Goal: Answer question/provide support: Share knowledge or assist other users

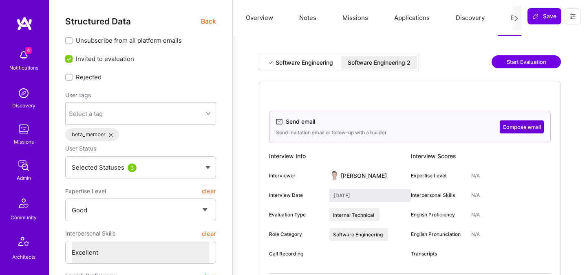
select select "4"
select select "7"
select select "US"
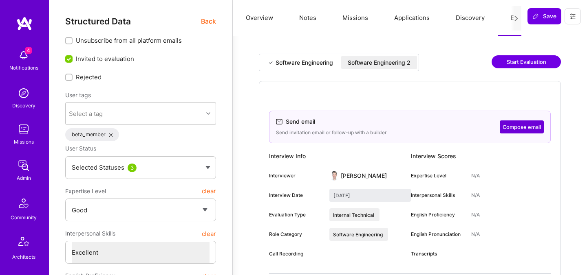
select select "Right Now"
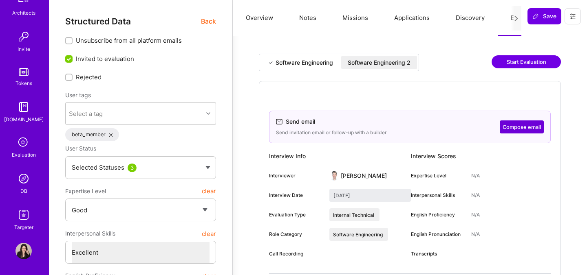
click at [211, 24] on span "Back" at bounding box center [208, 21] width 15 height 10
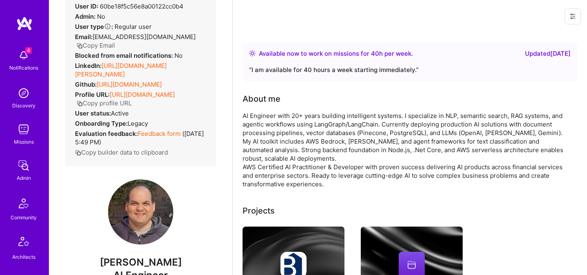
scroll to position [0, 0]
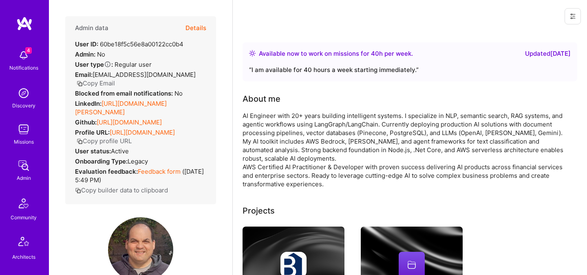
click at [203, 29] on button "Details" at bounding box center [195, 28] width 21 height 24
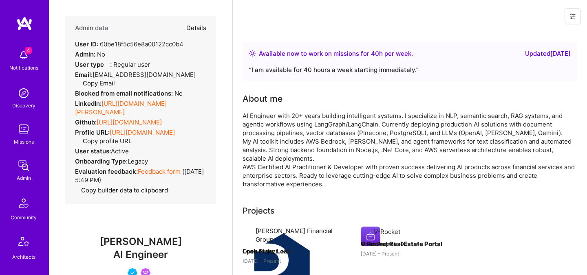
type textarea "x"
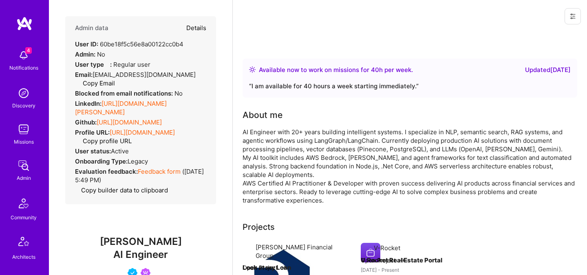
select select "4"
select select "7"
select select "US"
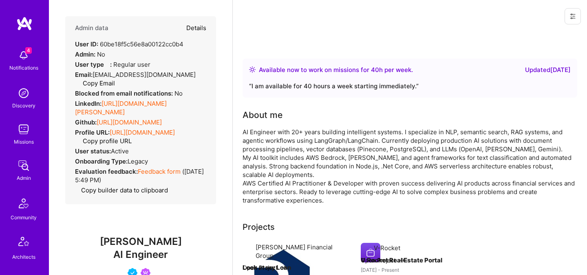
select select "Right Now"
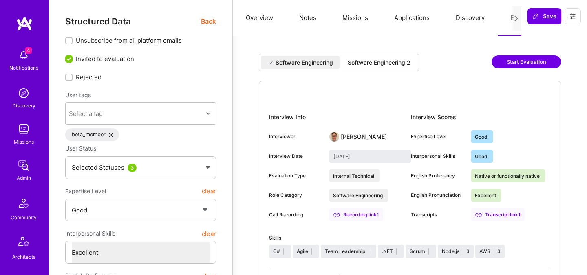
click at [352, 64] on div "Software Engineering 2" at bounding box center [378, 63] width 63 height 8
type input "[DATE]"
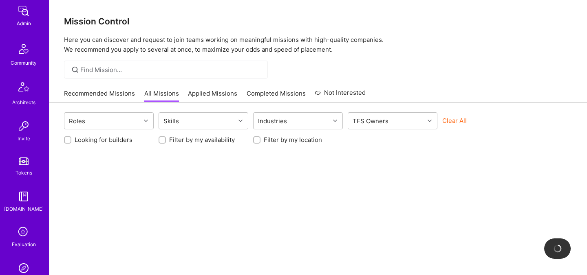
scroll to position [244, 0]
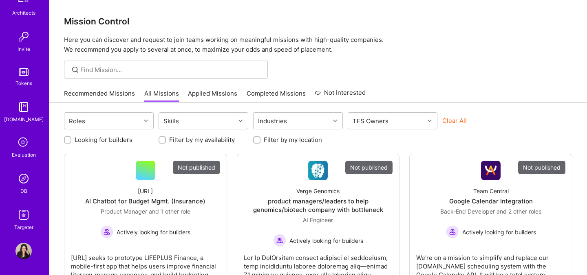
click at [19, 183] on img at bounding box center [23, 179] width 16 height 16
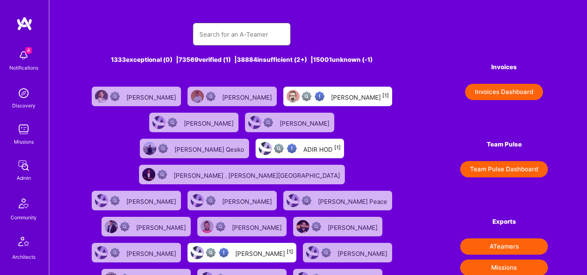
click at [217, 34] on input "text" at bounding box center [241, 34] width 85 height 21
paste input "Luve Singh"
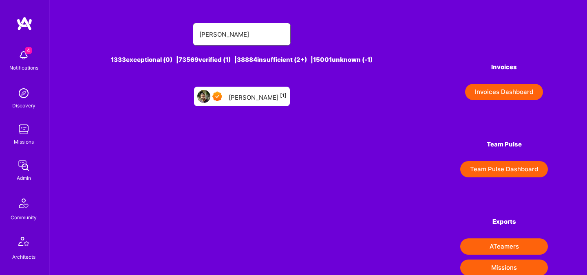
type input "Luve Singh"
click at [255, 96] on div "Luve Singh [1]" at bounding box center [257, 96] width 58 height 11
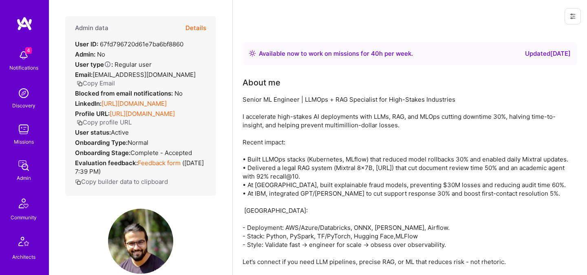
click at [194, 26] on button "Details" at bounding box center [195, 28] width 21 height 24
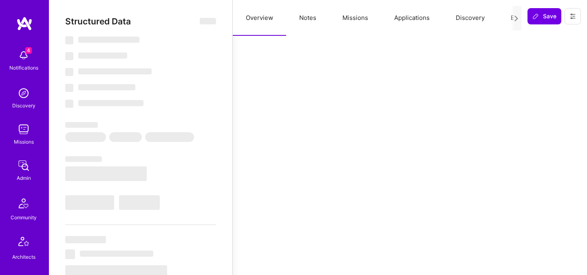
click at [512, 18] on div at bounding box center [515, 18] width 11 height 24
click at [508, 18] on button "Evaluation" at bounding box center [525, 18] width 56 height 36
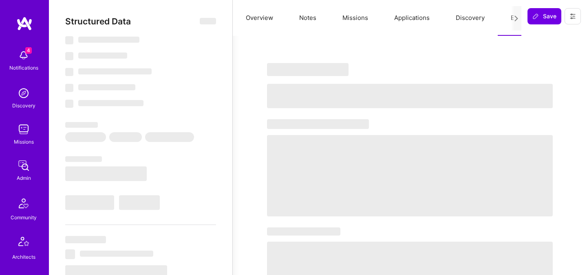
select select "Right Now"
select select "7"
select select "6"
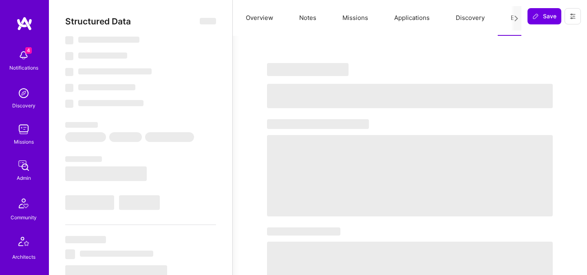
select select "IN"
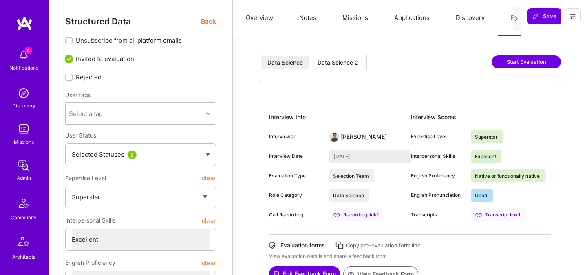
click at [356, 68] on div "Data Science 2" at bounding box center [338, 62] width 54 height 13
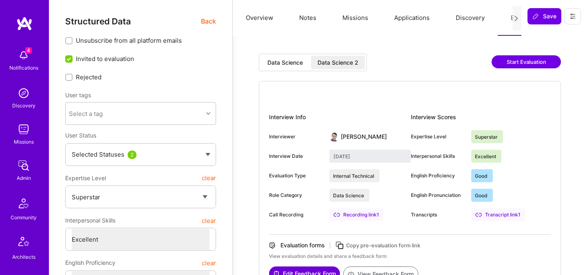
type input "September 2, 2025"
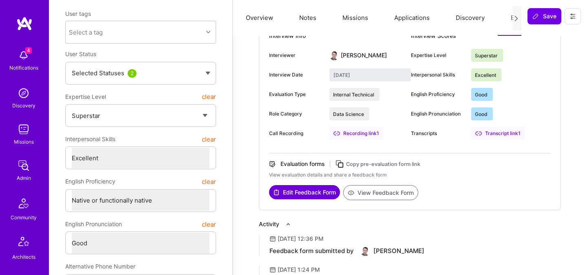
scroll to position [133, 0]
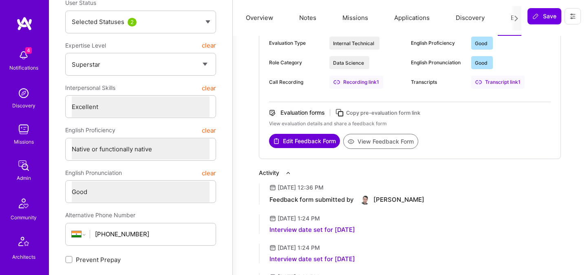
click at [369, 140] on button "View Feedback Form" at bounding box center [380, 141] width 75 height 15
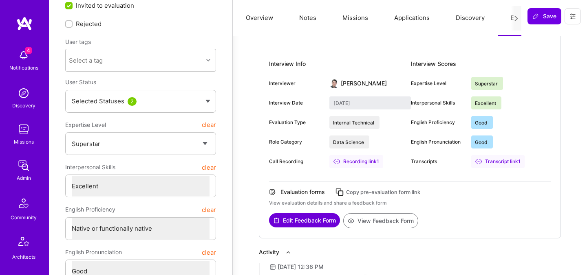
scroll to position [0, 0]
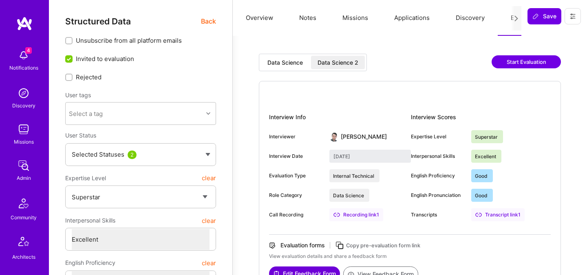
click at [341, 66] on div "Data Science 2" at bounding box center [337, 63] width 41 height 8
click at [308, 19] on button "Notes" at bounding box center [307, 18] width 43 height 36
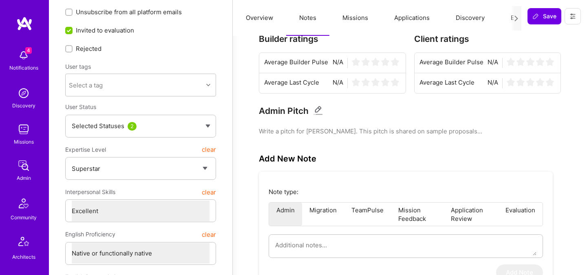
scroll to position [39, 0]
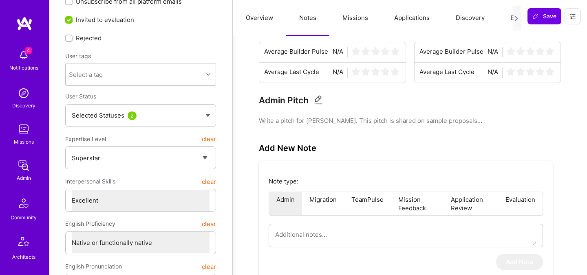
click at [532, 196] on li "Evaluation" at bounding box center [520, 203] width 44 height 23
click at [334, 236] on textarea at bounding box center [405, 234] width 261 height 21
type textarea "x"
type textarea "ו"
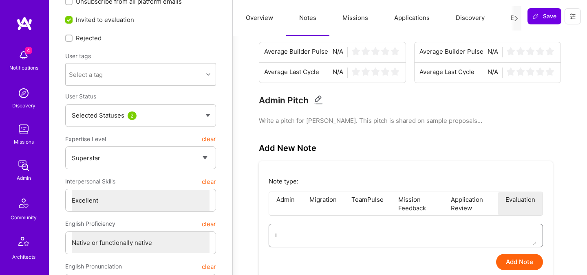
type textarea "x"
type textarea "וב"
type textarea "x"
type textarea "ובב"
type textarea "x"
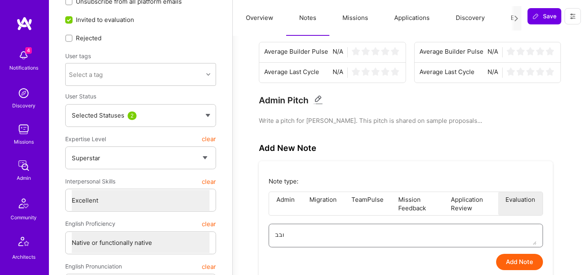
type textarea "ובבק"
type textarea "x"
type textarea "ובבקד"
type textarea "x"
type textarea "ובבקדד"
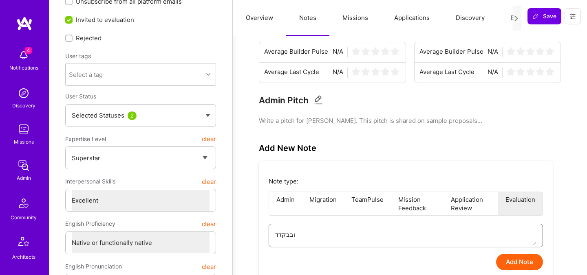
type textarea "x"
type textarea "ובבקדדכ"
type textarea "x"
type textarea "ובבקדדכו"
type textarea "x"
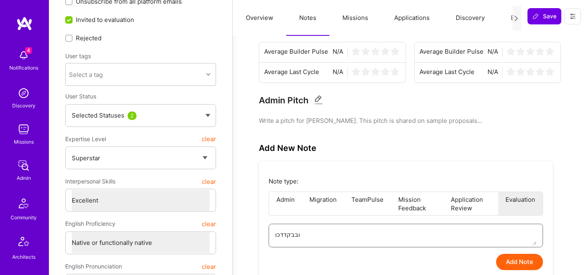
type textarea "ובבקדדכוך"
type textarea "x"
type textarea "ובבקדדכוךך"
type textarea "x"
type textarea "ובבקדדכוךךט"
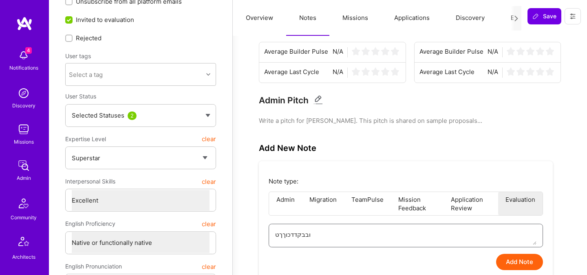
type textarea "x"
type textarea "ובבקדדכוךךט פ"
type textarea "x"
type textarea "ובבקדדכוךךט פש"
type textarea "x"
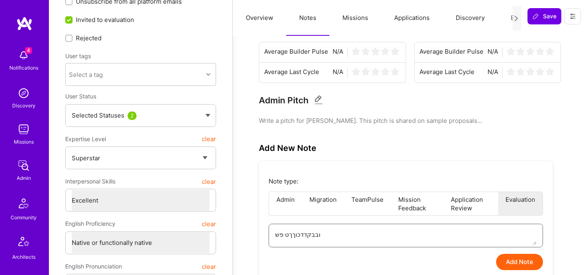
type textarea "ובבקדדכוךךט פשד"
type textarea "x"
type textarea "ובבקדדכוךךט פשדד"
type textarea "x"
type textarea "ובבקדדכוךךט פשדדק"
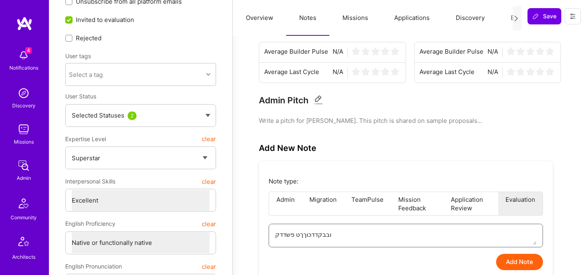
type textarea "x"
type textarea "ובבקדדכוךךט פשדדקג"
type textarea "x"
type textarea "ובבקדדכוךךט פשדדקג"
type textarea "x"
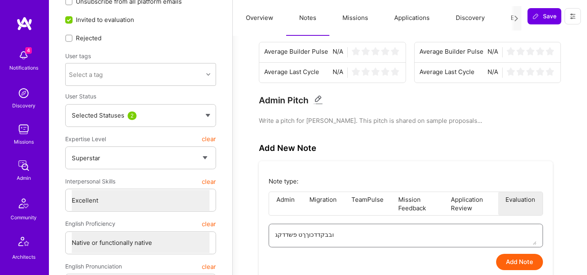
type textarea "ובבקדדכוךךט פשדדקג א"
type textarea "x"
type textarea "ובבקדדכוךךט פשדדקג אי"
type textarea "x"
type textarea "ובבקדדכוךךט פשדדקג איק"
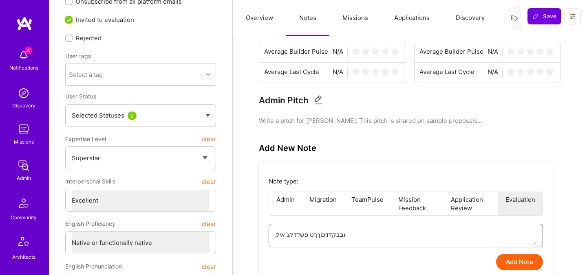
type textarea "x"
type textarea "ובבקדדכוךךט פשדדקג איק"
type textarea "x"
type textarea "ובבקדדכוךךט פשדדקג איק שׁ"
type textarea "x"
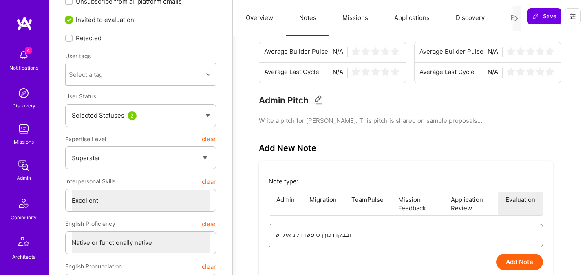
type textarea "ובבקדדכוךךט פשדדקג איק שׁ"
type textarea "x"
type textarea "ובבקדדכוךךט פשדדקג איק שׁ נ"
type textarea "x"
type textarea "ובבקדדכוךךט פשדדקג איק שׁ נש"
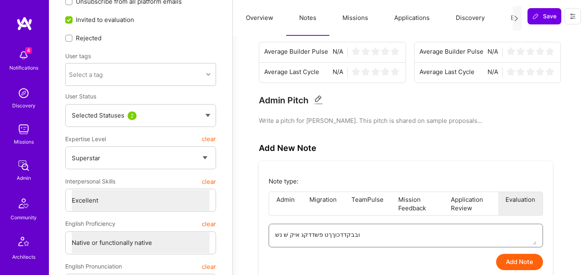
type textarea "x"
type textarea "ובבקדדכוךךט פשדדקג איק שׁ נ"
type textarea "x"
type textarea "ובבקדדכוךךט פשדדקג איק שׁ"
type textarea "x"
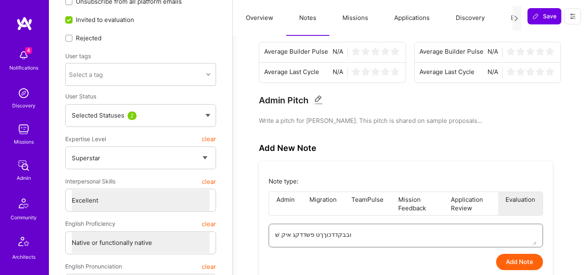
type textarea "ובבקדדכוךךט פשדדקג איק שׁ ה"
type textarea "x"
type textarea "ובבקדדכוךךט פשדדקג איק שׁ הש"
type textarea "x"
type textarea "ובבקדדכוךךט פשדדקג איק שׁ השך"
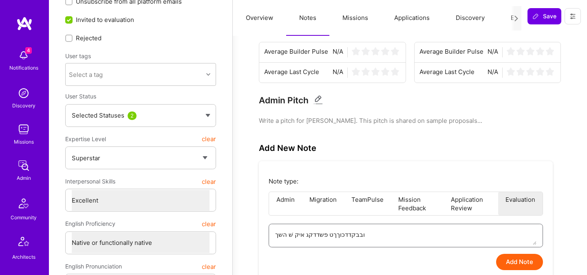
type textarea "x"
type textarea "ובבקדדכוךךט פשדדקג איק שׁ השךו"
type textarea "x"
type textarea "ובבקדדכוךךט פשדדקג איק שׁ השךוש"
type textarea "x"
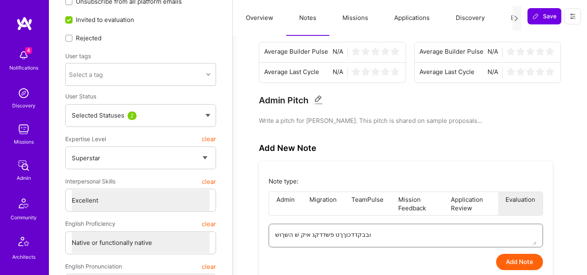
type textarea "ובבקדדכוךךט פשדדקג איק שׁ השךושא"
type textarea "x"
type textarea "ובבקדדכוךךט פשדדקג איק שׁ השךושאן"
type textarea "x"
type textarea "ובבקדדכוךךט פשדדקג איק שׁ השךושאןם"
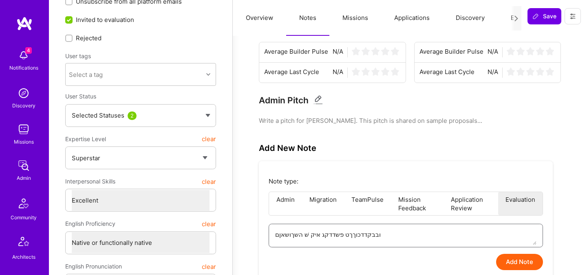
type textarea "x"
type textarea "ובבקדדכוךךט פשדדקג איק שׁ השךושאןםמ"
type textarea "x"
type textarea "ובבקדדכוךךט פשדדקג איק שׁ השךושאןםמ"
type textarea "x"
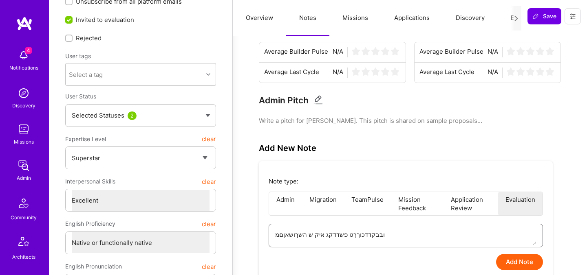
type textarea "ובבקדדכוךךט פשדדקג איק שׁ השךושאןםמ ש"
type textarea "x"
type textarea "ובבקדדכוךךט פשדדקג איק שׁ השךושאןםמ שד"
type textarea "x"
type textarea "ובבקדדכוךךט פשדדקג איק שׁ השךושאןםמ שד"
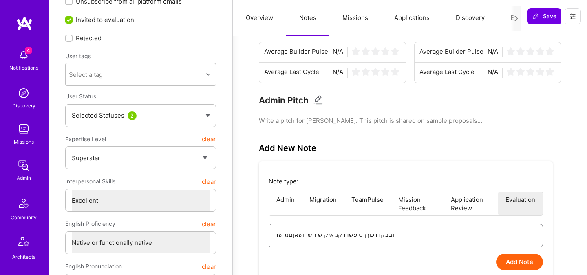
type textarea "x"
type textarea "ובבקדדכוךךט פשדדקג איק שׁ השךושאןםמ שד ש"
type textarea "x"
type textarea "ובבקדדכוךךט פשדדקג איק שׁ השךושאןםמ שד שמ"
type textarea "x"
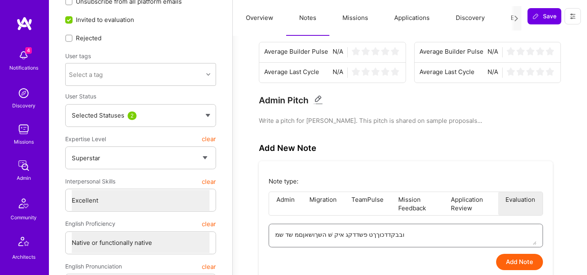
type textarea "ובבקדדכוךךט פשדדקג איק שׁ השךושאןםמ שד שמ"
type textarea "x"
type textarea "ובבקדדכוךךט פשדדקג איק שׁ השךושאןםמ שד שמ"
type textarea "x"
type textarea "ובבקדדכוךךט פשדדקג איק שׁ השךושאןםמ שד שמשׁ"
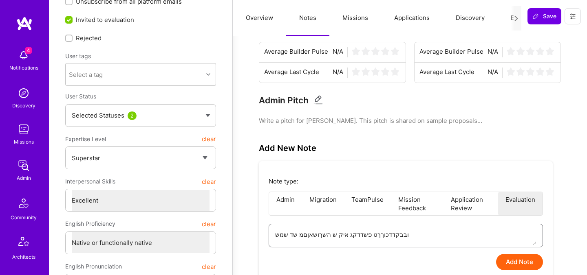
type textarea "x"
type textarea "ובבקדדכוךךט פשדדקג איק שׁ השךושאןםמ שד שמשׁ"
type textarea "x"
type textarea "ובבקדדכוךךט פשדדקג איק שׁ השךושאןםמ שד שמשׁ מ"
type textarea "x"
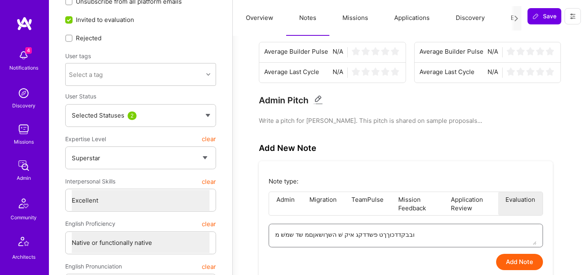
type textarea "ובבקדדכוךךט פשדדקג איק שׁ השךושאןםמ שד שמשׁ מע"
type textarea "x"
type textarea "ובבקדדכוךךט פשדדקג איק שׁ השךושאןםמ שד שמשׁ מען"
type textarea "x"
type textarea "ובבקדדכוךךט פשדדקג איק שׁ השךושאןםמ שד שמשׁ מעןמ"
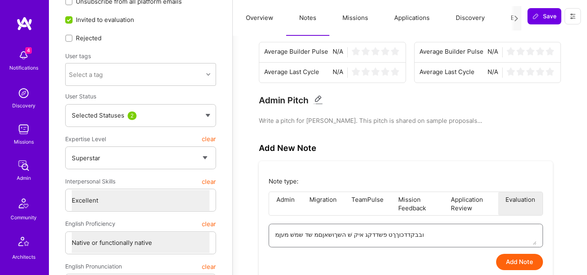
type textarea "x"
type textarea "ובבקדדכוךךט פשדדקג איק שׁ השךושאןםמ שד שמשׁ מעןמק"
type textarea "x"
type textarea "ובבקדדכוךךט פשדדקג איק שׁ השךושאןםמ שד שמשׁ מעןמקק"
type textarea "x"
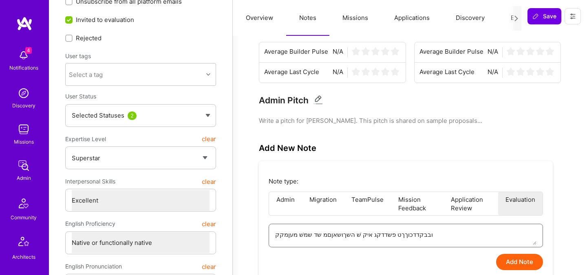
type textarea "ובבקדדכוךךט פשדדקג איק שׁ השךושאןםמ שד שמשׁ מעןמקקר"
type textarea "x"
paste textarea "successfully passed the aׁ evaluation as anaׁ engineer"
type textarea "x"
type textarea "successfully passed the aׁ evaluation as anaׁ engineer"
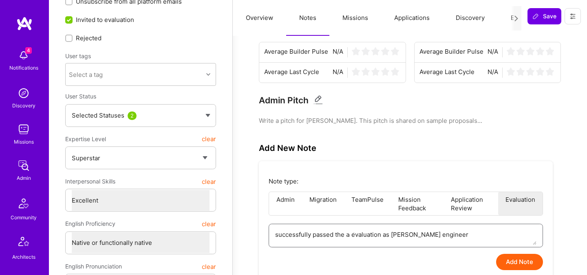
click at [280, 238] on textarea "successfully passed the aׁ evaluation as anaׁ engineer" at bounding box center [405, 234] width 261 height 21
type textarea "x"
type textarea "uccessfully passed the aׁ evaluation as anaׁ engineer"
click at [351, 234] on textarea "uccessfully passed the aׁ evaluation as anaׁ engineer" at bounding box center [405, 234] width 261 height 21
type textarea "x"
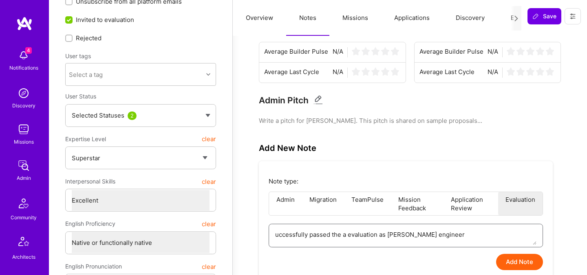
type textarea "uccessfully passed the a evaluation as anaׁ engineer"
click at [274, 236] on div "uccessfully passed the a evaluation as anaׁ engineer" at bounding box center [405, 236] width 274 height 24
click at [275, 236] on textarea "uccessfully passed the a evaluation as anaׁ engineer" at bounding box center [405, 234] width 261 height 21
type textarea "x"
type textarea "Successfully passed the a evaluation as anaׁ engineer"
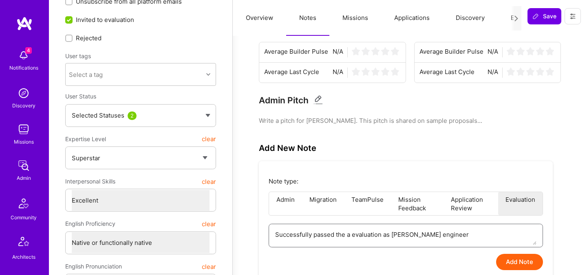
click at [348, 233] on textarea "Successfully passed the a evaluation as anaׁ engineer" at bounding box center [405, 234] width 261 height 21
type textarea "x"
type textarea "Successfully passed the evaluation as anaׁ engineer"
type textarea "x"
type textarea "Successfully passed the A evaluation as anaׁ engineer"
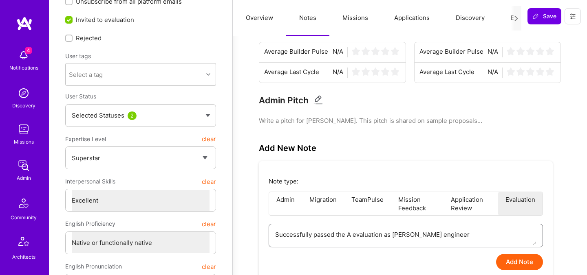
type textarea "x"
type textarea "Successfully passed the AI evaluation as anaׁ engineer"
click at [409, 237] on textarea "Successfully passed the AI evaluation as anaׁ engineer" at bounding box center [405, 234] width 261 height 21
type textarea "x"
type textarea "Successfully passed the AI evaluation as ana engineer"
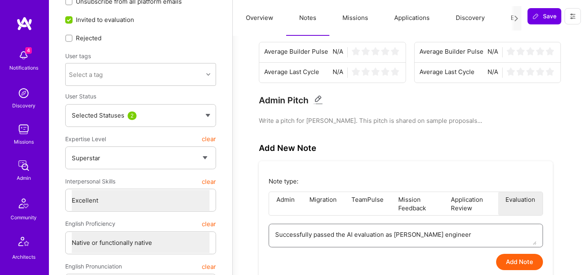
type textarea "x"
type textarea "Successfully passed the AI evaluation as an engineer"
type textarea "x"
type textarea "Successfully passed the AI evaluation as a engineer"
type textarea "x"
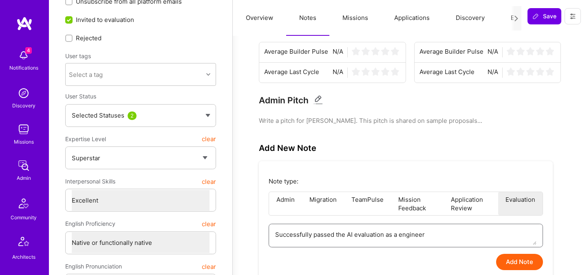
type textarea "Successfully passed the AI evaluation as engineer"
type textarea "x"
type textarea "Successfully passed the AI evaluation as a engineer"
type textarea "x"
type textarea "Successfully passed the AI evaluation as an engineer"
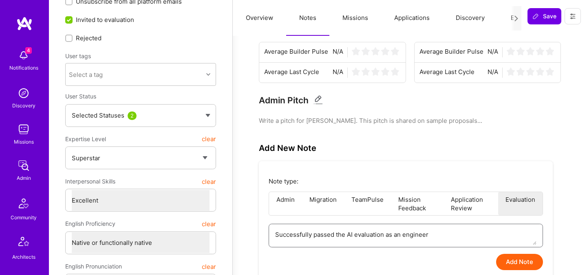
type textarea "x"
type textarea "Successfully passed the AI evaluation as an engineer"
type textarea "x"
type textarea "Successfully passed the AI evaluation as an A engineer"
type textarea "x"
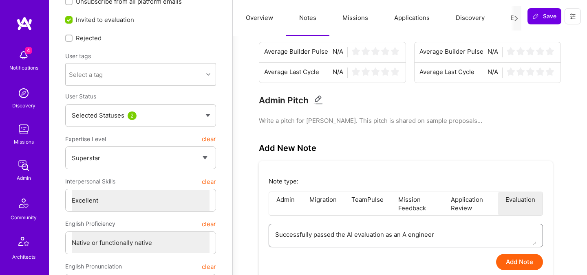
type textarea "Successfully passed the AI evaluation as an AI engineer"
type textarea "x"
type textarea "Successfully passed the AI evaluation as an AI ngineer"
type textarea "x"
type textarea "Successfully passed the AI evaluation as an AI Engineer"
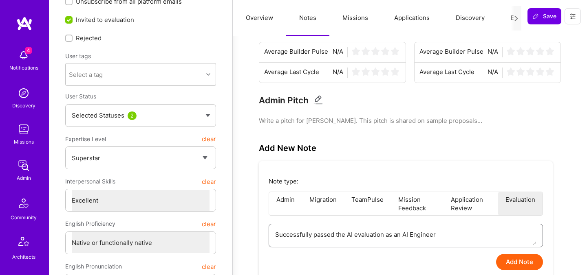
type textarea "x"
type textarea "Successfully passed the AI evaluation as an AI Engineer."
type textarea "x"
type textarea "Successfully passed the AI evaluation as an AI Engineer."
type textarea "x"
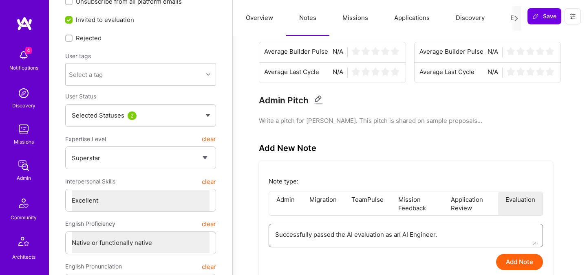
type textarea "Successfully passed the AI evaluation as an AI Engineer."
type textarea "x"
type textarea "Successfully passed the AI evaluation as an AI Engineer. A"
type textarea "x"
type textarea "Successfully passed the AI evaluation as an AI Engineer. AL"
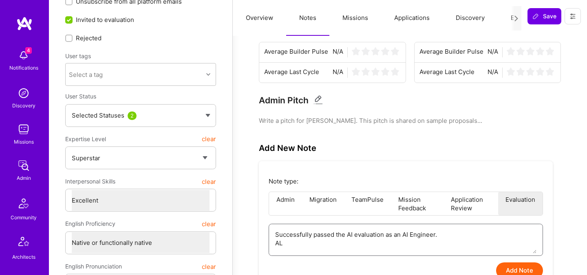
type textarea "x"
type textarea "Successfully passed the AI evaluation as an AI Engineer. A"
type textarea "x"
type textarea "Successfully passed the AI evaluation as an AI Engineer. As"
type textarea "x"
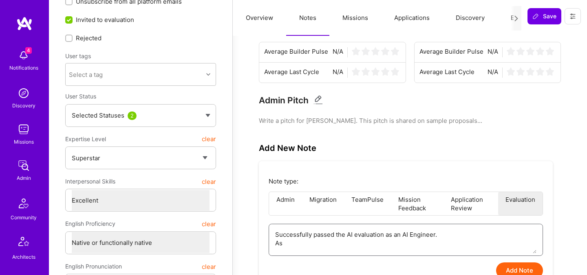
type textarea "Successfully passed the AI evaluation as an AI Engineer. A"
type textarea "x"
type textarea "Successfully passed the AI evaluation as an AI Engineer. Al"
type textarea "x"
type textarea "Successfully passed the AI evaluation as an AI Engineer. Als"
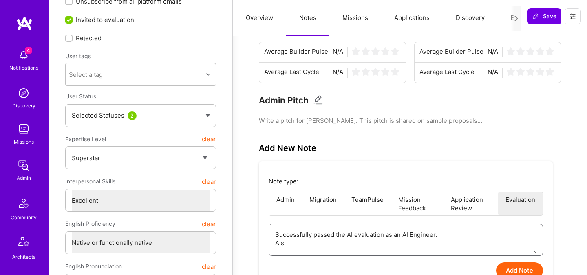
type textarea "x"
type textarea "Successfully passed the AI evaluation as an AI Engineer. Also"
type textarea "x"
type textarea "Successfully passed the AI evaluation as an AI Engineer. Also g"
type textarea "x"
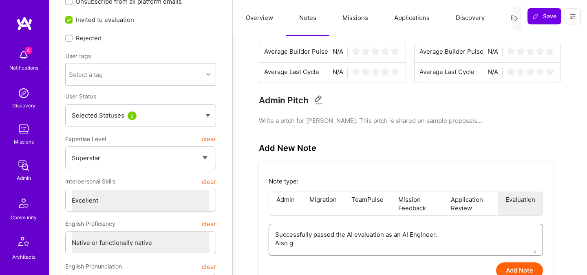
type textarea "Successfully passed the AI evaluation as an AI Engineer. Also go"
type textarea "x"
type textarea "Successfully passed the AI evaluation as an AI Engineer. Also got"
type textarea "x"
type textarea "Successfully passed the AI evaluation as an AI Engineer. Also got"
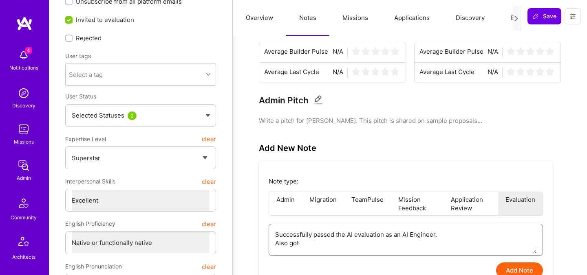
type textarea "x"
type textarea "Successfully passed the AI evaluation as an AI Engineer. Also got a"
type textarea "x"
type textarea "Successfully passed the AI evaluation as an AI Engineer. Also got a"
type textarea "x"
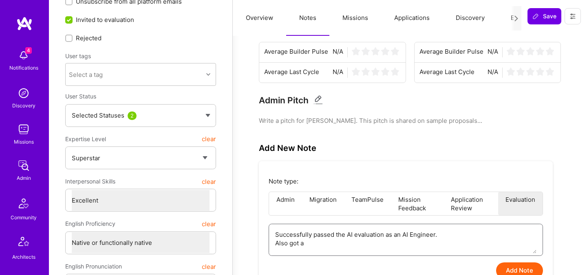
type textarea "Successfully passed the AI evaluation as an AI Engineer. Also got a '"
type textarea "x"
type textarea "Successfully passed the AI evaluation as an AI Engineer. Also got a 'v"
type textarea "x"
type textarea "Successfully passed the AI evaluation as an AI Engineer. Also got a 've"
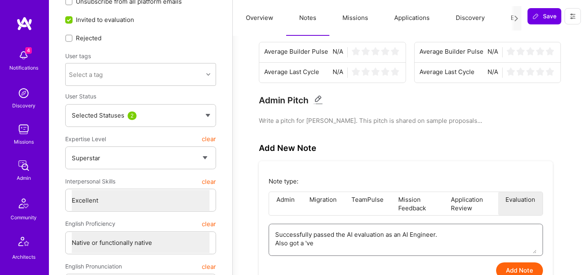
type textarea "x"
type textarea "Successfully passed the AI evaluation as an AI Engineer. Also got a 'ver"
type textarea "x"
type textarea "Successfully passed the AI evaluation as an AI Engineer. Also got a 'very"
type textarea "x"
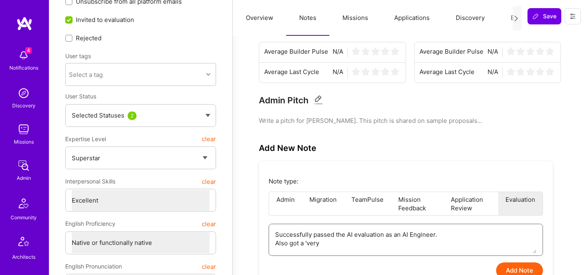
type textarea "Successfully passed the AI evaluation as an AI Engineer. Also got a 'very"
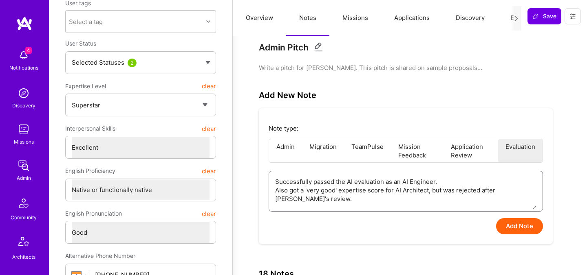
scroll to position [94, 0]
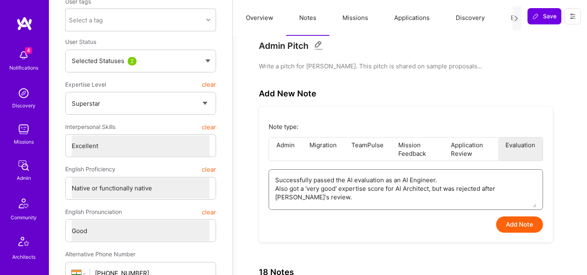
click at [493, 190] on textarea "Successfully passed the AI evaluation as an AI Engineer. Also got a 'very good'…" at bounding box center [405, 189] width 261 height 38
click at [498, 201] on textarea "Successfully passed the AI evaluation as an AI Engineer. Also got a 'very good'…" at bounding box center [405, 189] width 261 height 38
click at [510, 224] on button "Add Note" at bounding box center [519, 225] width 47 height 16
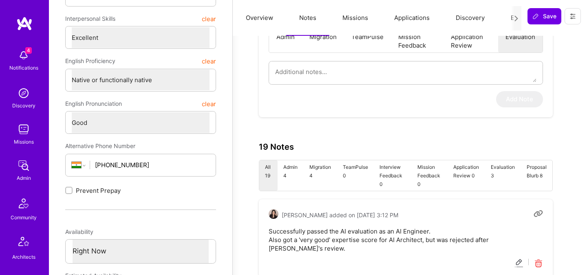
scroll to position [244, 0]
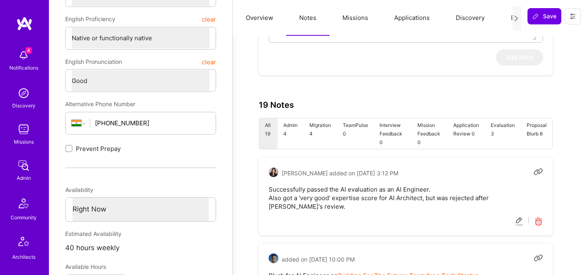
click at [340, 191] on pre "Successfully passed the AI evaluation as an AI Engineer. Also got a 'very good'…" at bounding box center [405, 198] width 274 height 26
click at [325, 191] on pre "Successfully passed the AI evaluation as an AI Engineer. Also got a 'very good'…" at bounding box center [405, 198] width 274 height 26
click at [294, 196] on pre "Successfully passed the AI evaluation as an AI Engineer. Also got a 'very good'…" at bounding box center [405, 198] width 274 height 26
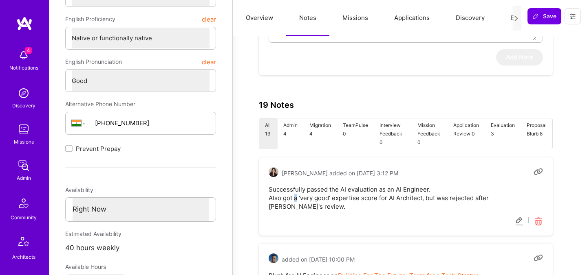
click at [294, 196] on pre "Successfully passed the AI evaluation as an AI Engineer. Also got a 'very good'…" at bounding box center [405, 198] width 274 height 26
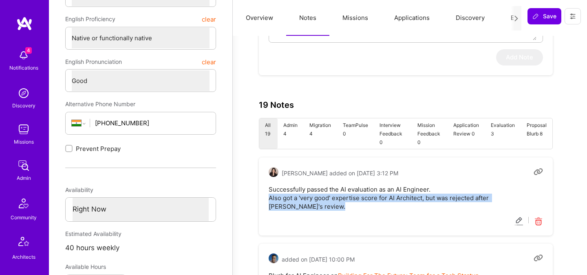
click at [294, 196] on pre "Successfully passed the AI evaluation as an AI Engineer. Also got a 'very good'…" at bounding box center [405, 198] width 274 height 26
copy pre "Also got a 'very good' expertise score for AI Architect, but was rejected after…"
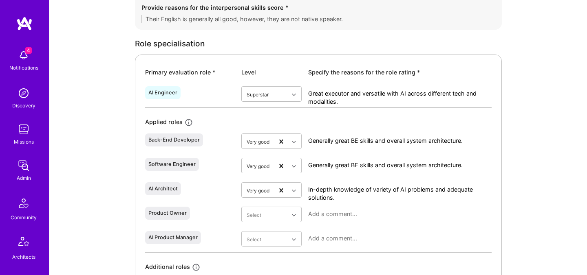
scroll to position [338, 0]
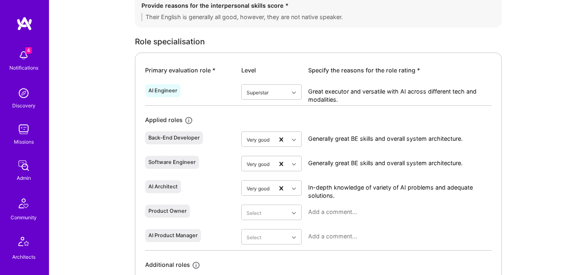
click at [159, 92] on div "AI Engineer" at bounding box center [162, 91] width 29 height 7
copy div "AI Engineer"
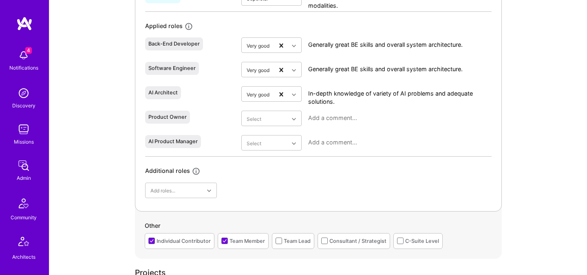
scroll to position [427, 0]
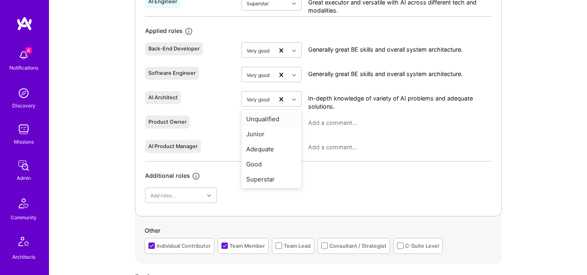
click at [348, 92] on div "In-depth knowledge of variety of AI problems and adequate solutions." at bounding box center [399, 101] width 183 height 21
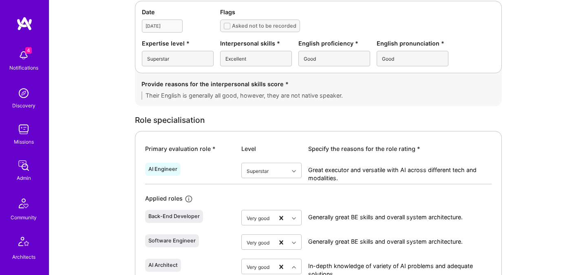
scroll to position [270, 0]
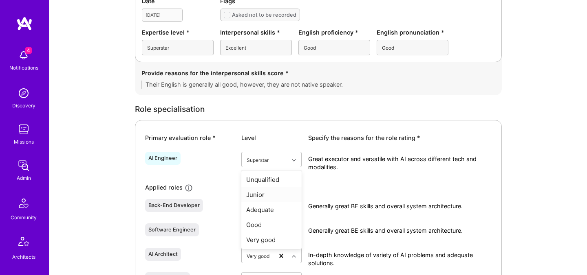
click at [212, 163] on div "AI Engineer" at bounding box center [190, 162] width 90 height 21
click at [233, 154] on div "AI Engineer" at bounding box center [190, 162] width 90 height 21
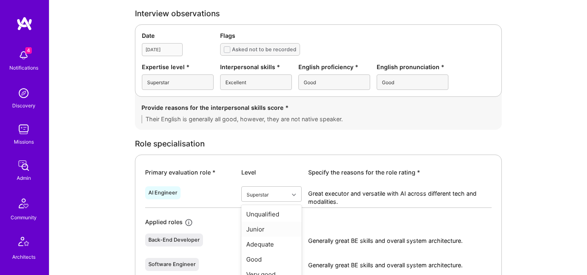
scroll to position [210, 0]
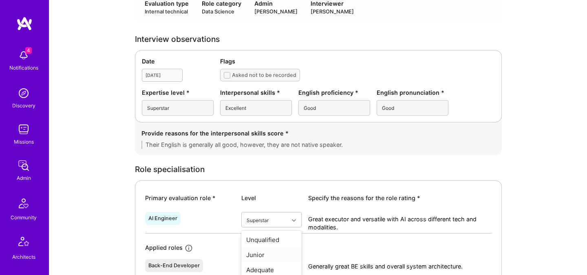
click at [255, 109] on div "Excellent" at bounding box center [256, 107] width 72 height 15
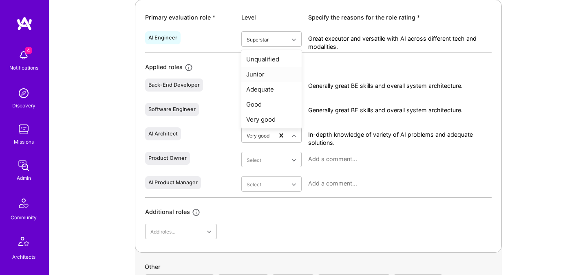
scroll to position [364, 0]
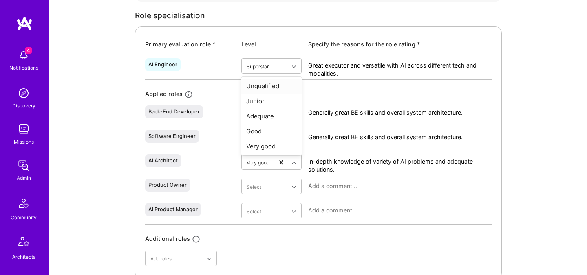
click at [333, 93] on div "Applied roles" at bounding box center [318, 94] width 346 height 9
click at [348, 140] on textarea "Generally great BE skills and overall system architecture." at bounding box center [399, 137] width 183 height 8
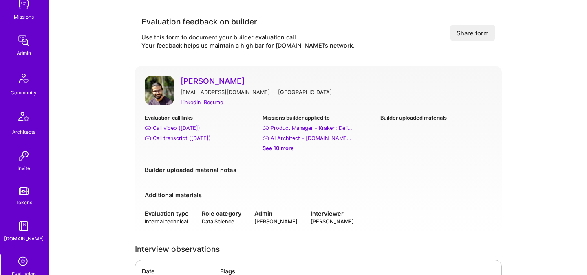
scroll to position [244, 0]
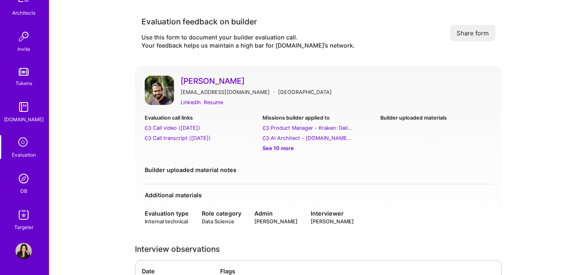
click at [23, 155] on div "Evaluation" at bounding box center [24, 155] width 24 height 9
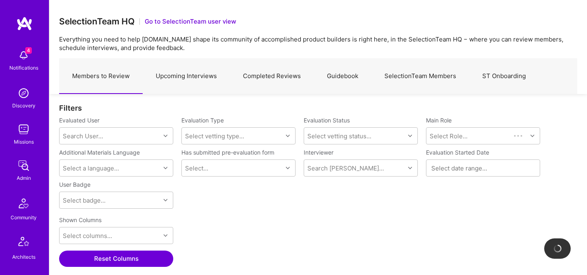
scroll to position [31, 0]
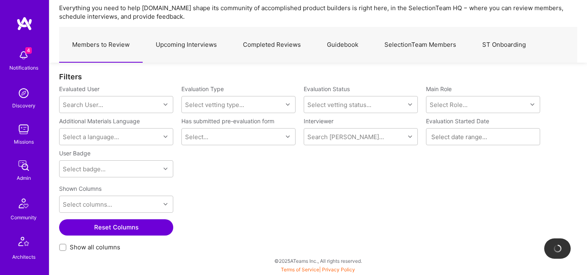
click at [201, 38] on link "Upcoming Interviews" at bounding box center [186, 44] width 87 height 35
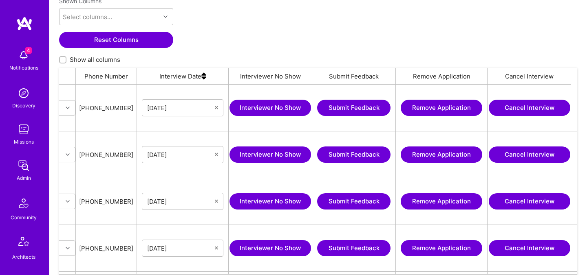
scroll to position [136, 0]
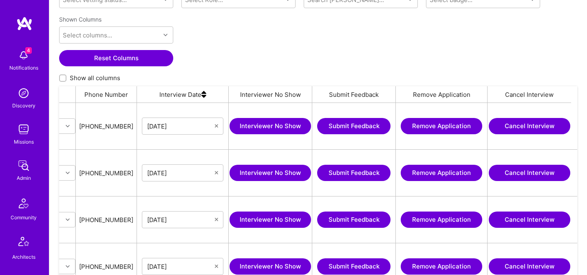
click at [368, 129] on button "Submit Feedback" at bounding box center [353, 126] width 73 height 16
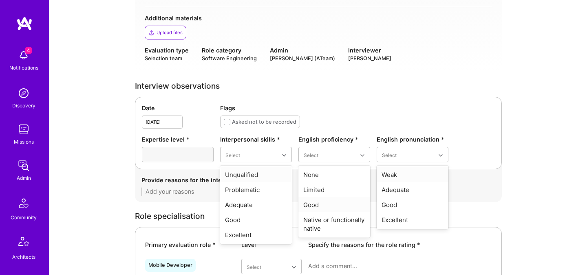
scroll to position [174, 0]
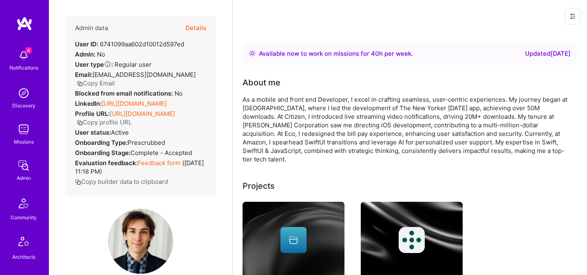
click at [196, 25] on button "Details" at bounding box center [195, 28] width 21 height 24
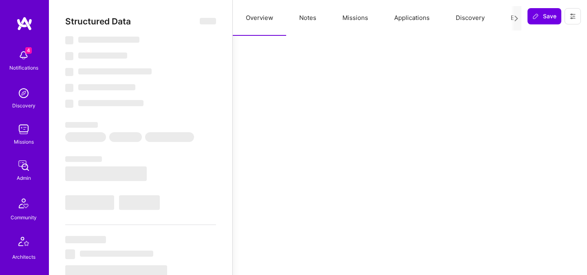
click at [507, 19] on button "Evaluation" at bounding box center [525, 18] width 56 height 36
select select "Right Now"
select select "5"
select select "4"
select select "7"
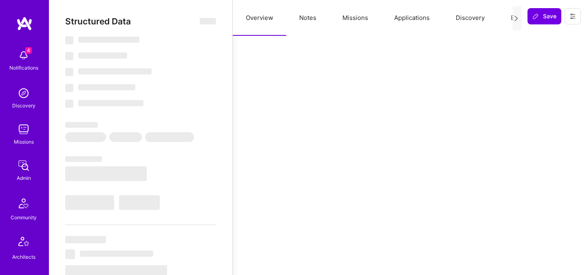
select select "7"
select select "US"
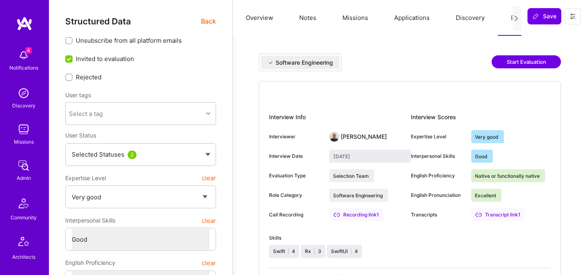
click at [355, 18] on button "Missions" at bounding box center [355, 18] width 52 height 36
